Goal: Task Accomplishment & Management: Use online tool/utility

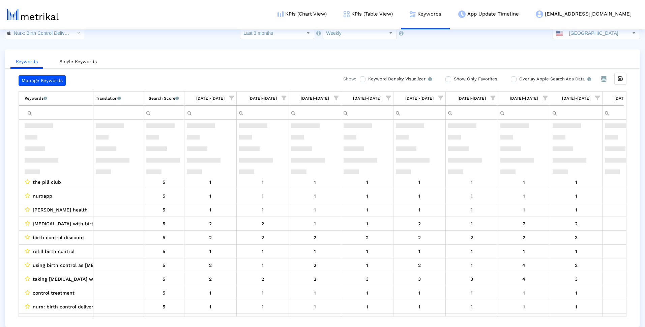
scroll to position [57, 0]
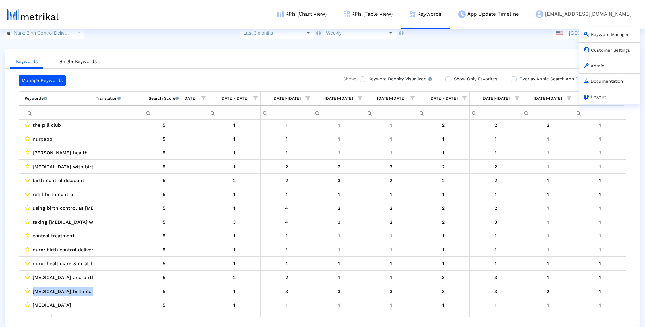
click at [595, 64] on link "Admin" at bounding box center [594, 65] width 20 height 5
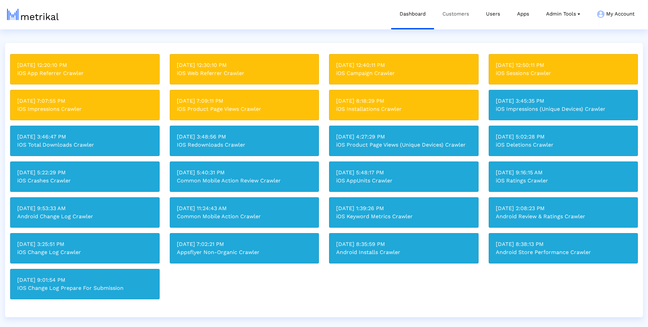
click at [456, 9] on link "Customers" at bounding box center [456, 14] width 44 height 28
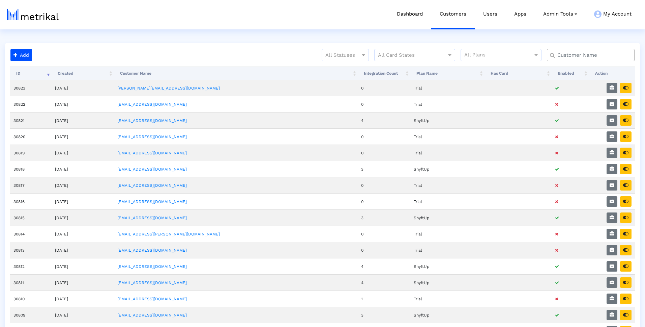
click at [571, 52] on input "text" at bounding box center [592, 55] width 79 height 7
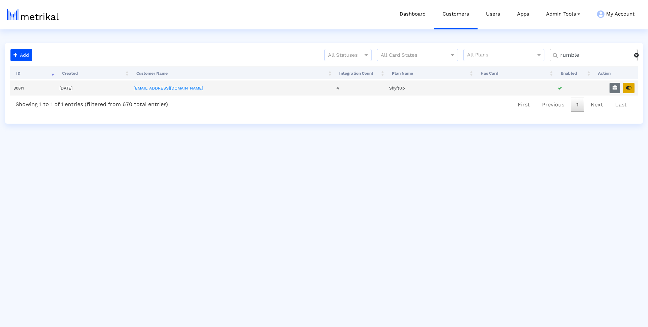
type input "rumble"
click at [632, 85] on button "button" at bounding box center [628, 88] width 11 height 10
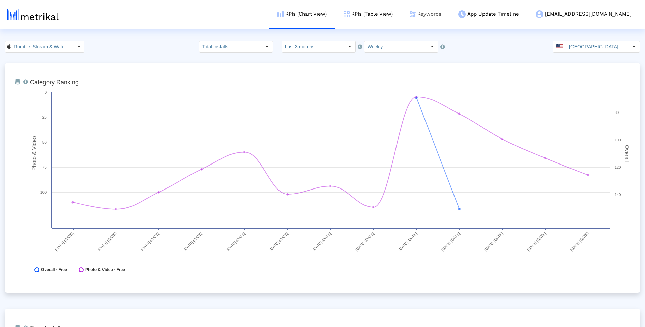
click at [450, 10] on link "Keywords" at bounding box center [426, 14] width 49 height 28
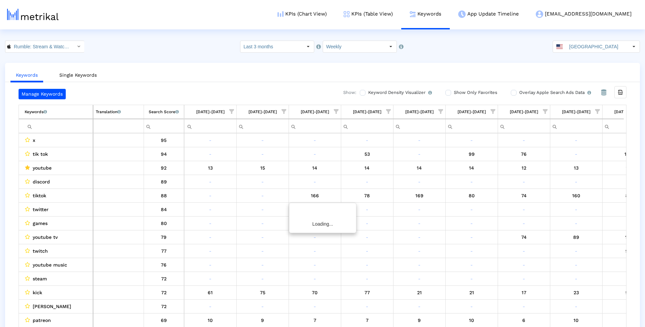
scroll to position [0, 240]
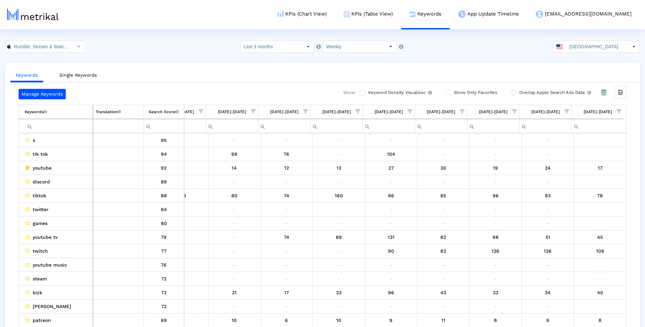
click at [621, 111] on span "Show filter options for column '10/05/25-10/11/25'" at bounding box center [619, 111] width 5 height 5
click at [575, 161] on div "Is One" at bounding box center [587, 159] width 60 height 13
click at [576, 171] on div "Between 2-3" at bounding box center [587, 173] width 60 height 13
click at [571, 216] on div "OK" at bounding box center [563, 215] width 33 height 10
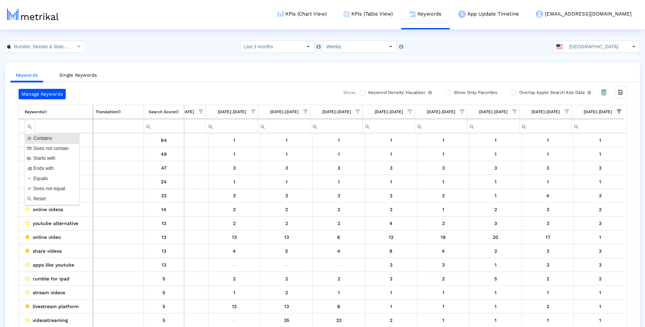
click at [29, 124] on div "Filter cell" at bounding box center [30, 126] width 10 height 13
click at [41, 150] on span "Does not contain" at bounding box center [52, 148] width 52 height 8
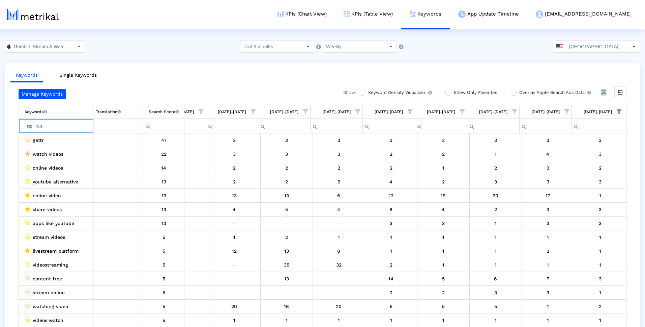
type input "rum"
click at [149, 127] on div "Filter cell" at bounding box center [148, 126] width 10 height 13
click at [164, 190] on span "Does not equal" at bounding box center [168, 189] width 48 height 8
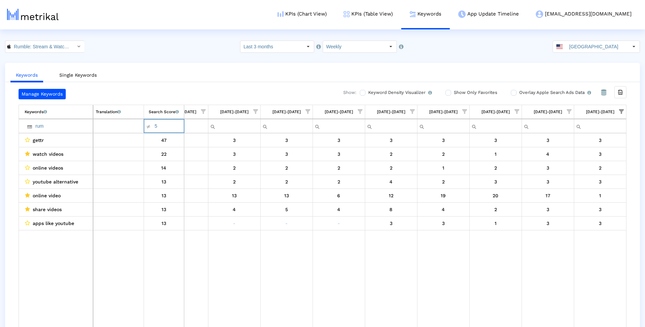
type input "5"
click at [179, 85] on div "Keywords Single Keywords Manage Keywords Show: Keyword Density Visualizer Turn …" at bounding box center [322, 201] width 635 height 277
click at [66, 127] on input "rum" at bounding box center [59, 125] width 68 height 11
click at [30, 128] on div "Filter cell" at bounding box center [30, 126] width 10 height 13
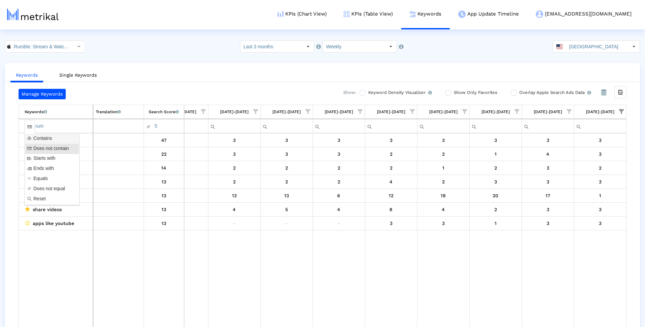
click at [35, 136] on span "Contains" at bounding box center [43, 138] width 35 height 8
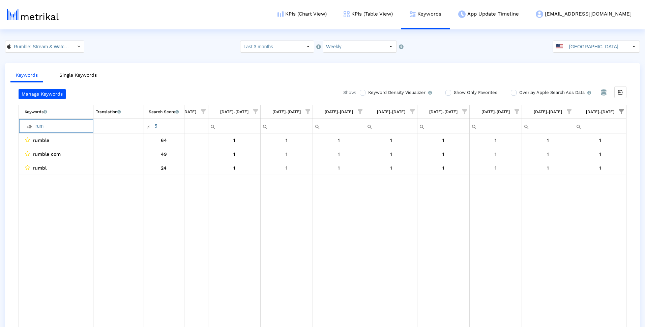
click at [43, 129] on input "rum" at bounding box center [59, 125] width 68 height 11
type input "you"
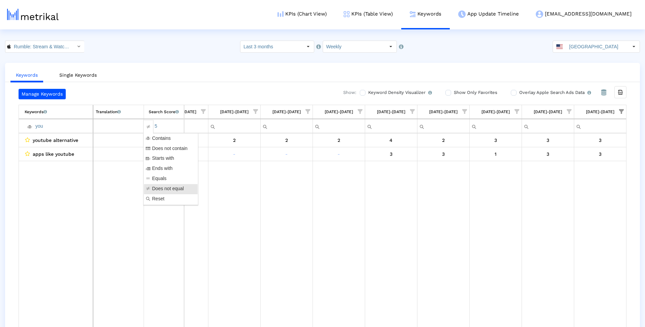
click at [149, 126] on div "Filter cell" at bounding box center [148, 126] width 10 height 13
click at [156, 142] on span "Contains" at bounding box center [161, 138] width 35 height 8
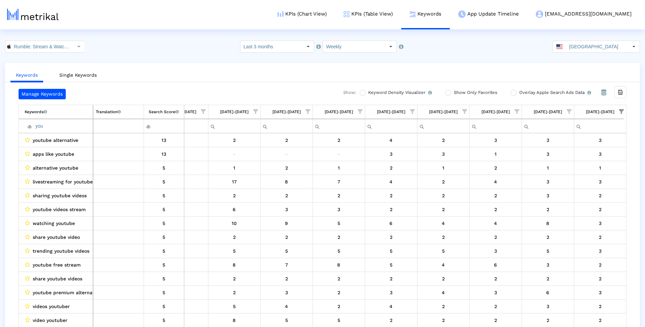
click at [161, 96] on div "Manage Keywords Show: Keyword Density Visualizer Turn this on to view where and…" at bounding box center [323, 94] width 608 height 10
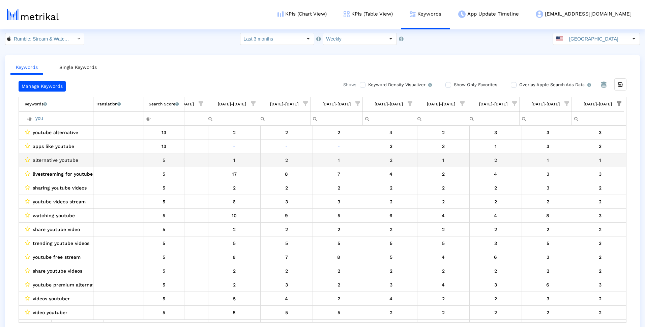
scroll to position [2, 0]
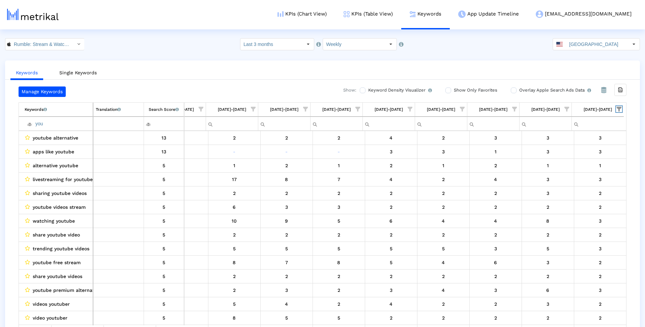
click at [620, 108] on span "Show filter options for column '10/05/25-10/11/25'" at bounding box center [619, 109] width 5 height 5
click at [576, 183] on div "Between 4-5" at bounding box center [587, 184] width 60 height 13
click at [566, 215] on span "OK" at bounding box center [563, 212] width 6 height 5
click at [166, 75] on ul "Keywords Single Keywords" at bounding box center [322, 72] width 635 height 16
click at [621, 110] on span "Show filter options for column '10/05/25-10/11/25'" at bounding box center [619, 109] width 5 height 5
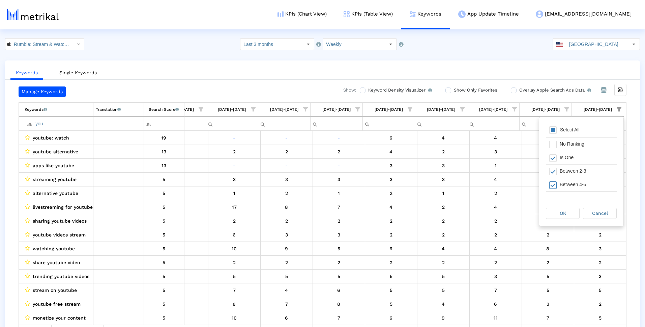
click at [576, 181] on div "Between 4-5" at bounding box center [587, 184] width 60 height 13
click at [598, 216] on div "Cancel" at bounding box center [600, 213] width 33 height 10
click at [620, 108] on span "Show filter options for column '10/05/25-10/11/25'" at bounding box center [619, 109] width 5 height 5
click at [580, 187] on div "Between 4-5" at bounding box center [587, 184] width 60 height 13
click at [574, 215] on div "OK" at bounding box center [563, 213] width 33 height 10
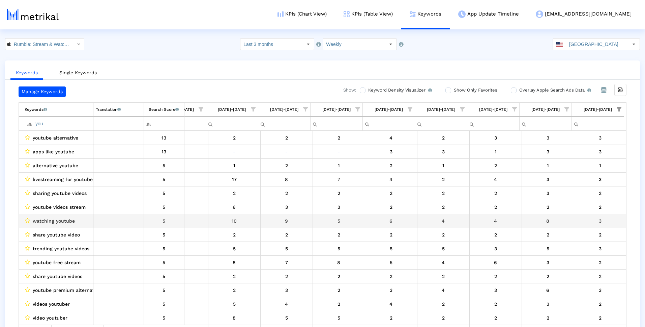
scroll to position [13, 0]
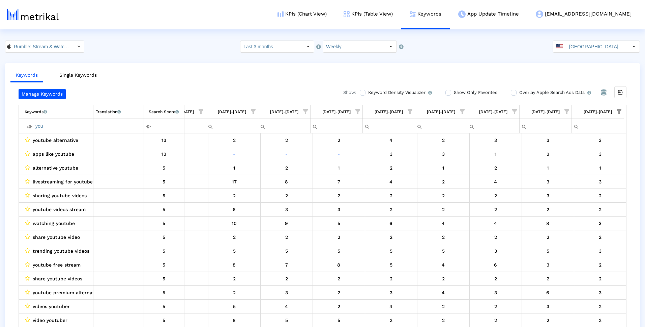
click at [635, 172] on div "Manage Keywords Show: Keyword Density Visualizer Turn this on to view where and…" at bounding box center [322, 209] width 635 height 241
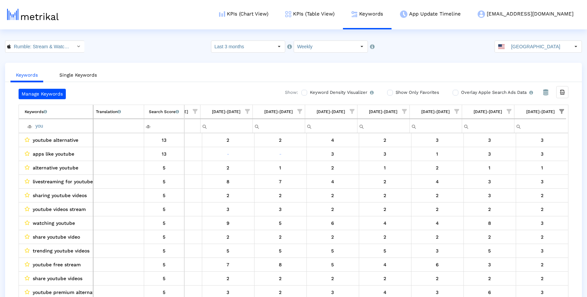
click at [576, 141] on div "Manage Keywords Show: Keyword Density Visualizer Turn this on to view where and…" at bounding box center [293, 195] width 577 height 212
